Goal: Transaction & Acquisition: Purchase product/service

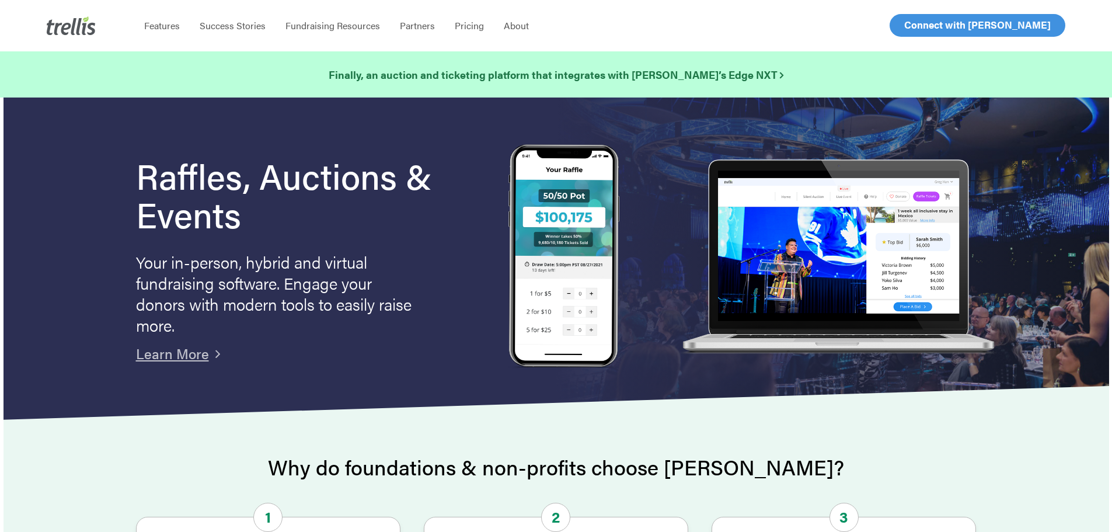
click at [924, 23] on span "Log In" at bounding box center [918, 25] width 28 height 14
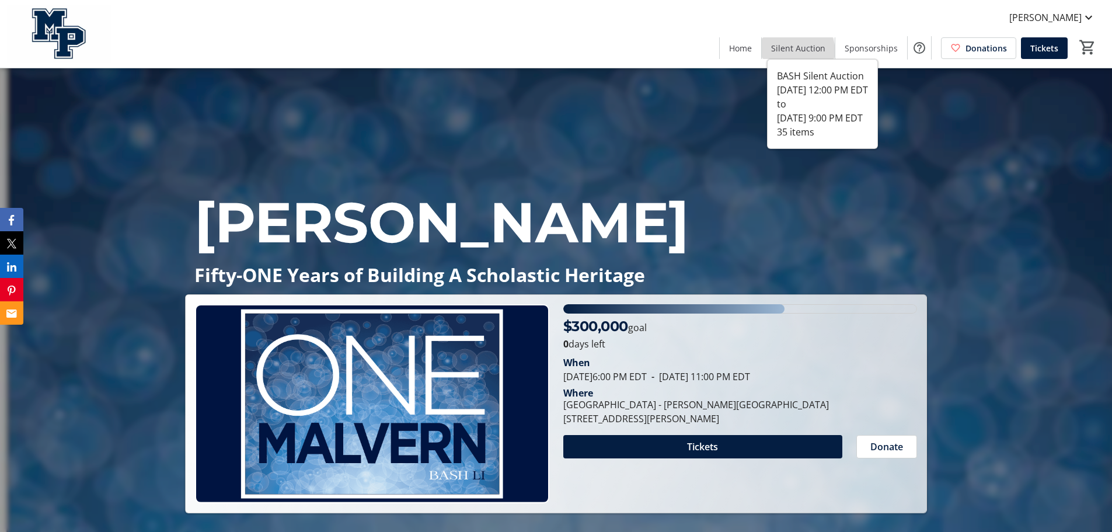
click at [794, 53] on span "Silent Auction" at bounding box center [798, 48] width 54 height 12
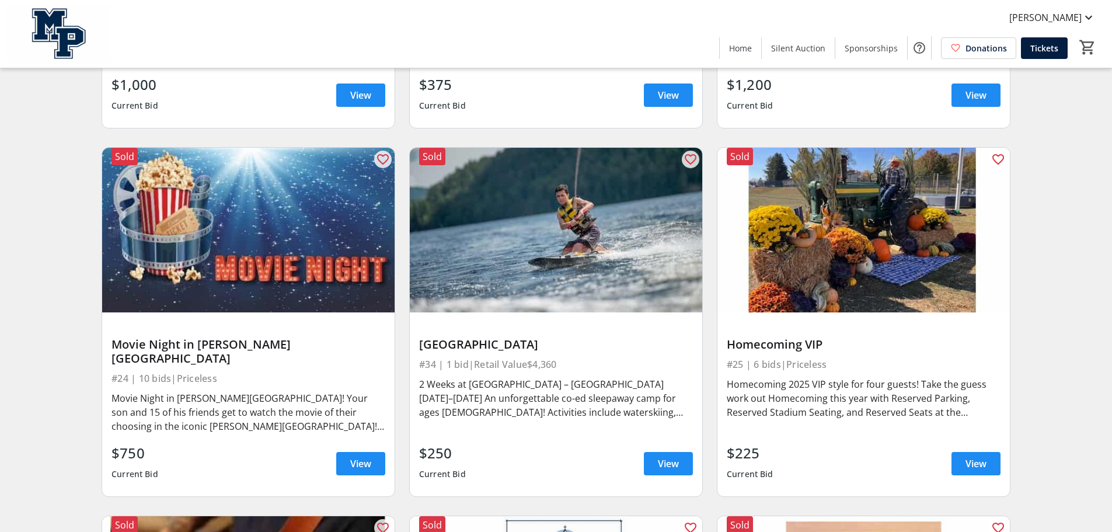
scroll to position [3327, 0]
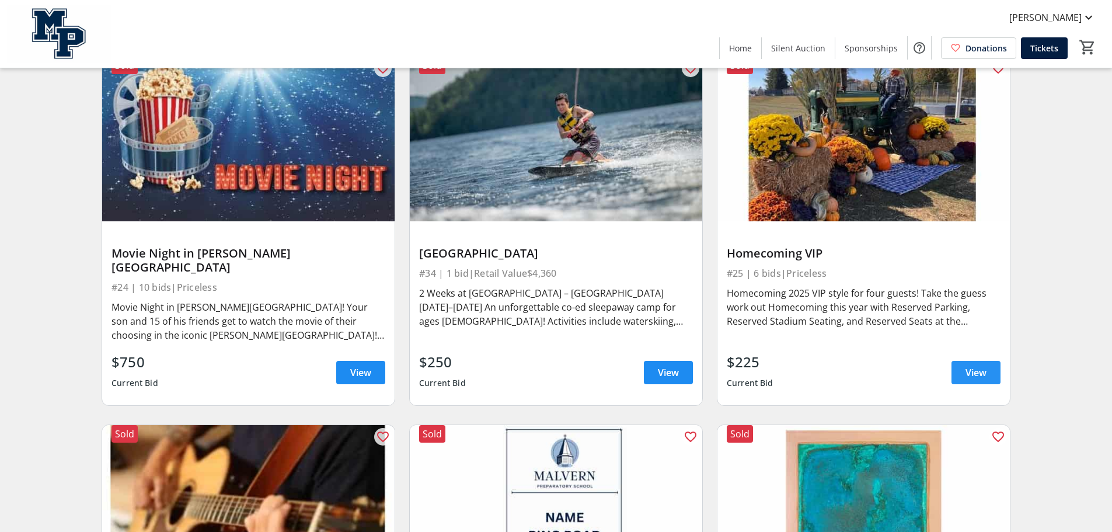
click at [986, 365] on span "View" at bounding box center [975, 372] width 21 height 14
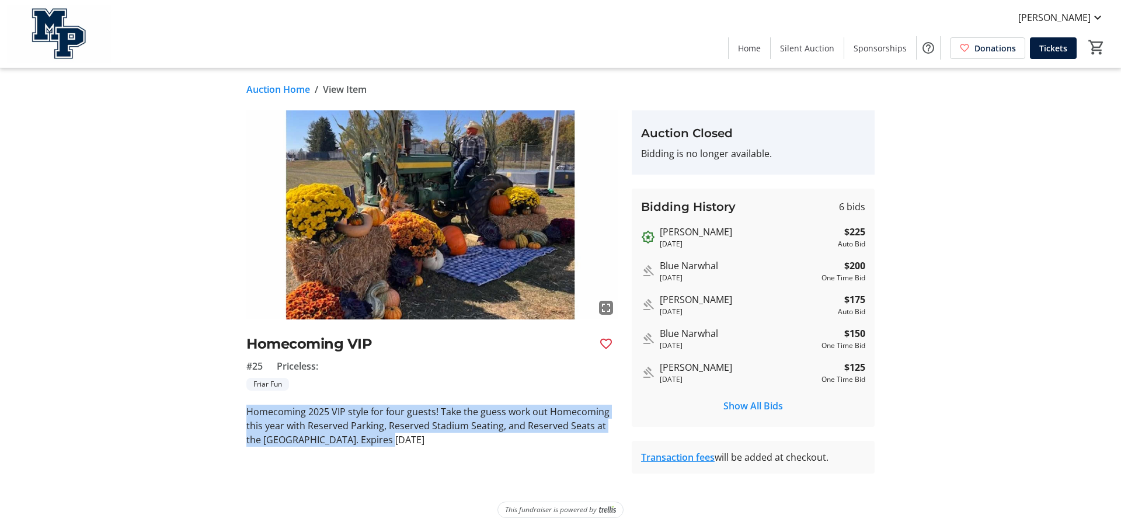
drag, startPoint x: 246, startPoint y: 410, endPoint x: 388, endPoint y: 448, distance: 146.7
click at [388, 448] on tr-auction-item-ui "fullscreen Homecoming VIP #25 Priceless: Friar Fun Homecoming 2025 VIP style fo…" at bounding box center [431, 291] width 385 height 363
copy p "Homecoming 2025 VIP style for four guests! Take the guess work out Homecoming t…"
